Goal: Communication & Community: Answer question/provide support

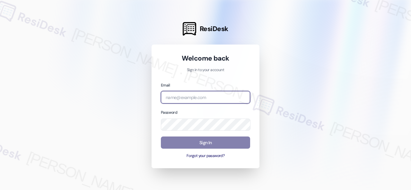
click at [195, 96] on input "email" at bounding box center [205, 97] width 89 height 13
paste input "automated-surveys-birchstone_residential-resen.fifteen@birchstone_residential.c…"
type input "automated-surveys-birchstone_residential-resen.fifteen@birchstone_residential.c…"
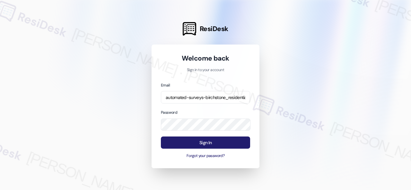
click at [208, 142] on button "Sign In" at bounding box center [205, 143] width 89 height 13
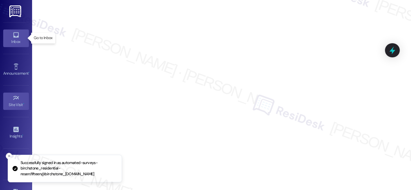
click at [16, 38] on icon at bounding box center [16, 34] width 7 height 7
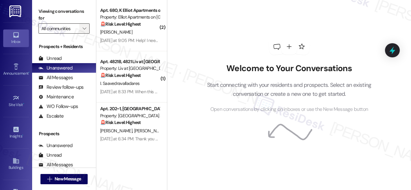
click at [83, 29] on span "" at bounding box center [84, 28] width 6 height 10
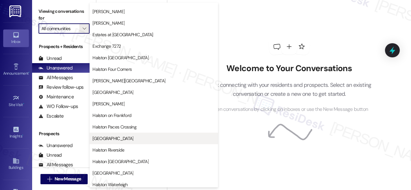
scroll to position [160, 0]
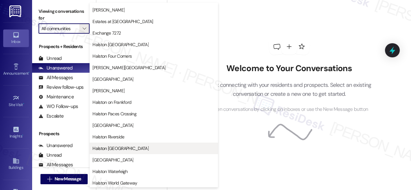
click at [116, 149] on span "Halston [GEOGRAPHIC_DATA]" at bounding box center [120, 148] width 56 height 6
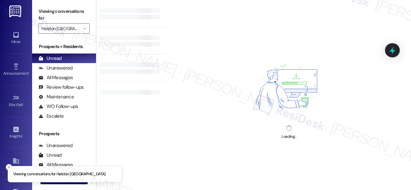
type input "Halston [GEOGRAPHIC_DATA]"
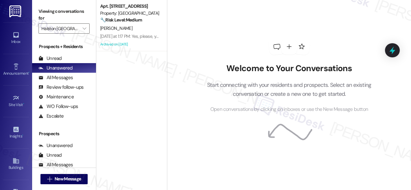
click at [153, 22] on div "🔧 Risk Level: Medium The resident is reporting a non-urgent maintenance issue (…" at bounding box center [129, 20] width 59 height 7
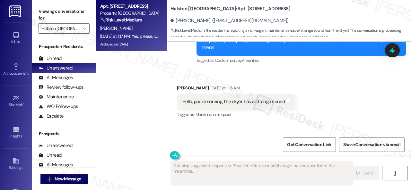
scroll to position [9479, 0]
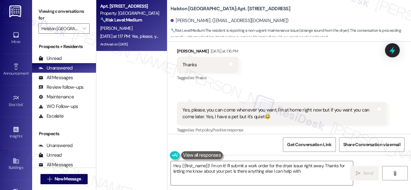
type textarea "Hey {{first_name}}! I'm on it! I'll submit a work order for the dryer issue rig…"
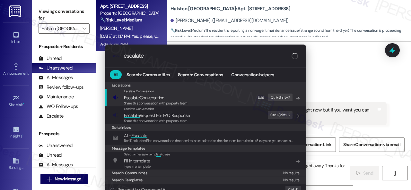
click at [261, 98] on div "Edit" at bounding box center [261, 97] width 6 height 7
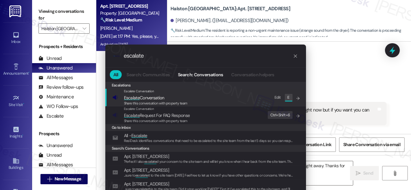
click at [279, 96] on div "Edit" at bounding box center [277, 97] width 6 height 7
drag, startPoint x: 151, startPoint y: 57, endPoint x: 89, endPoint y: 54, distance: 61.3
click at [89, 54] on div ".cls-1{fill:#0a055f;}.cls-2{fill:#0cc4c4;} resideskLogoBlueOrange escalate All …" at bounding box center [205, 95] width 411 height 190
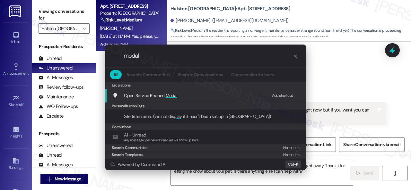
click at [275, 95] on div "Add shortcut" at bounding box center [282, 95] width 21 height 7
click at [143, 95] on span "Open Service Request Modal" at bounding box center [151, 96] width 54 height 6
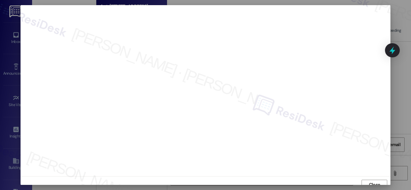
scroll to position [5, 0]
click at [373, 181] on span "Close" at bounding box center [374, 180] width 11 height 7
click at [367, 181] on span "Close" at bounding box center [374, 180] width 14 height 7
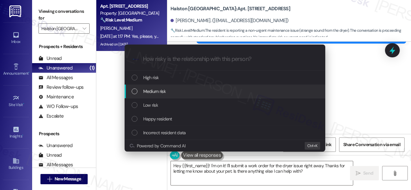
click at [139, 90] on div "Medium risk" at bounding box center [225, 91] width 188 height 7
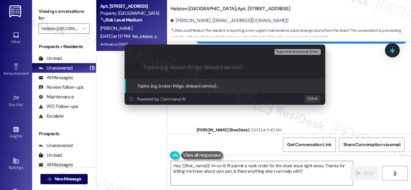
paste input "New work order/s submitted - Dryer issue"
type input "New work order/s submitted - Dryer issue"
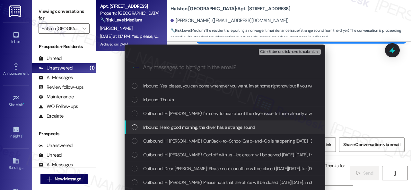
click at [167, 130] on span "Inbound: Hello, good morning, the dryer has a strange sound" at bounding box center [199, 127] width 112 height 7
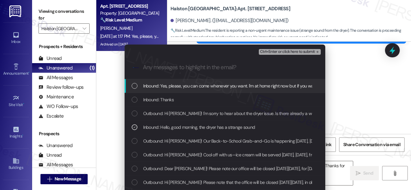
click at [282, 52] on span "Ctrl+Enter or click here to submit" at bounding box center [287, 52] width 55 height 4
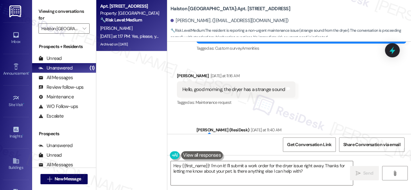
scroll to position [9479, 0]
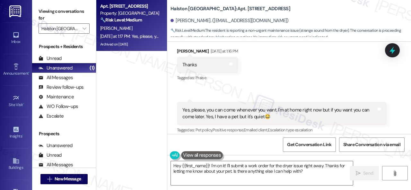
click at [287, 64] on div "Received via SMS Ronny Calzadilla Yesterday at 1:16 PM Thanks Tags and notes Ta…" at bounding box center [288, 95] width 243 height 125
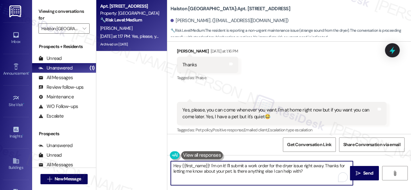
drag, startPoint x: 308, startPoint y: 172, endPoint x: 132, endPoint y: 146, distance: 177.3
click at [132, 146] on div "Apt. 9016, 1 Halston Shiloh Valley Property: Halston Shiloh Valley 🔧 Risk Level…" at bounding box center [253, 95] width 314 height 190
paste textarea "Thank you. I've submitted a work order on your behalf and notified the site tea…"
type textarea "Thank you. I've submitted a work order on your behalf and notified the site tea…"
click at [363, 175] on span "Send" at bounding box center [368, 173] width 10 height 7
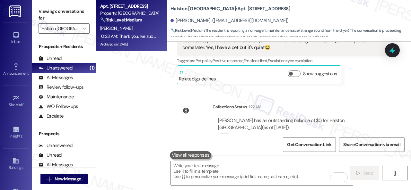
scroll to position [9597, 0]
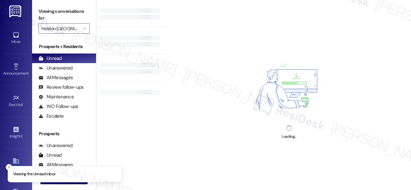
type input "Halston [GEOGRAPHIC_DATA]"
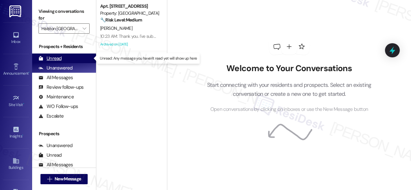
click at [49, 57] on div "Unread" at bounding box center [49, 58] width 23 height 7
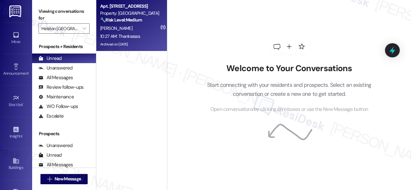
click at [153, 30] on div "[PERSON_NAME]" at bounding box center [129, 28] width 61 height 8
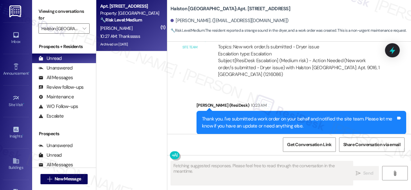
scroll to position [9746, 0]
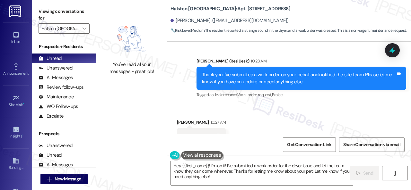
drag, startPoint x: 213, startPoint y: 178, endPoint x: 135, endPoint y: 156, distance: 80.5
click at [140, 157] on div "You've read all your messages - great job! [GEOGRAPHIC_DATA]: Apt. 9016, 1 [GEO…" at bounding box center [253, 95] width 314 height 190
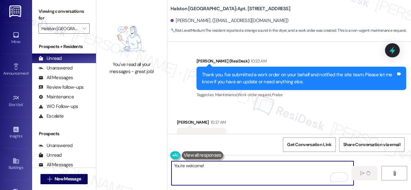
type textarea "You're welcome!"
